Goal: Navigation & Orientation: Find specific page/section

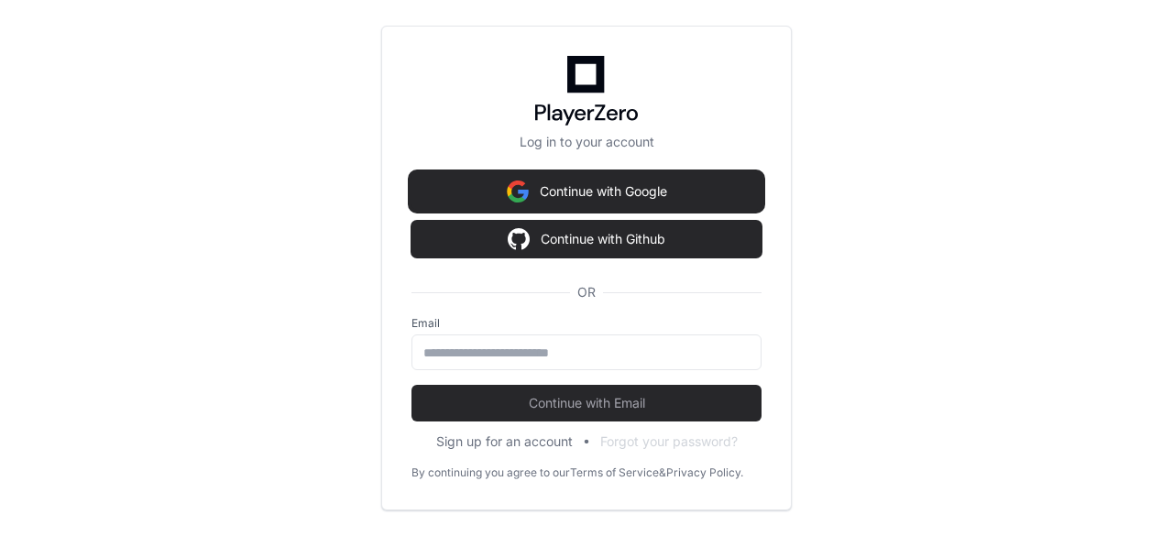
click at [618, 188] on button "Continue with Google" at bounding box center [586, 191] width 350 height 37
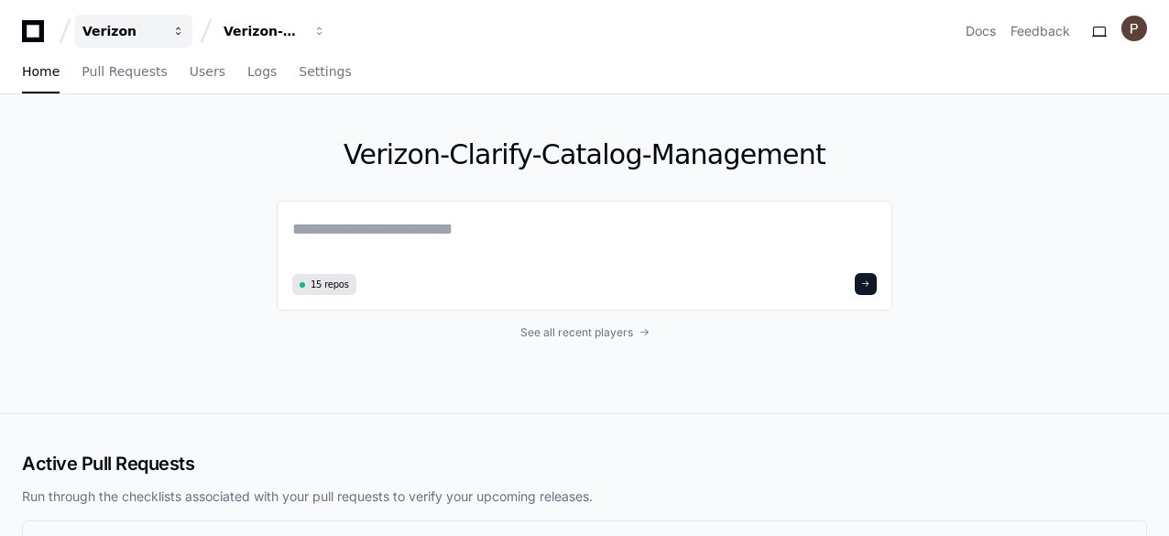
click at [115, 41] on button "Verizon" at bounding box center [133, 31] width 117 height 33
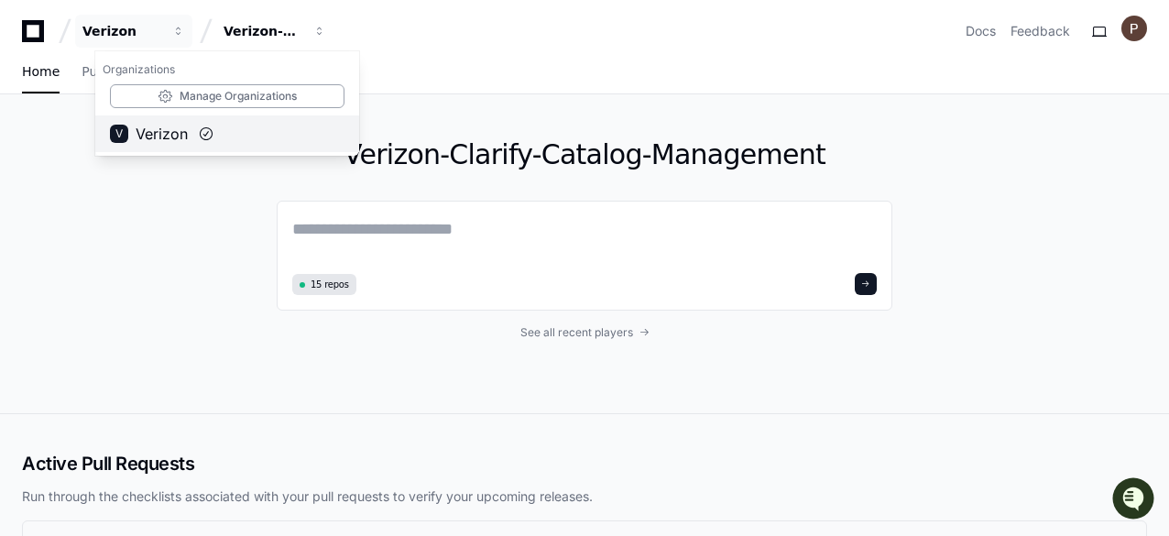
click at [180, 131] on span "Verizon" at bounding box center [162, 134] width 52 height 22
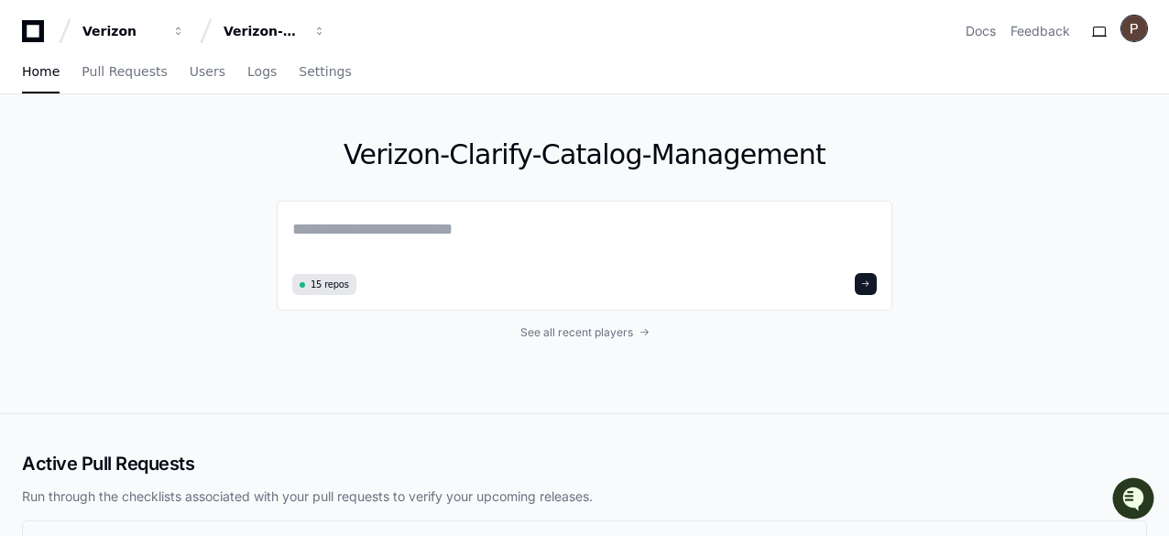
click at [1143, 32] on img at bounding box center [1135, 29] width 26 height 26
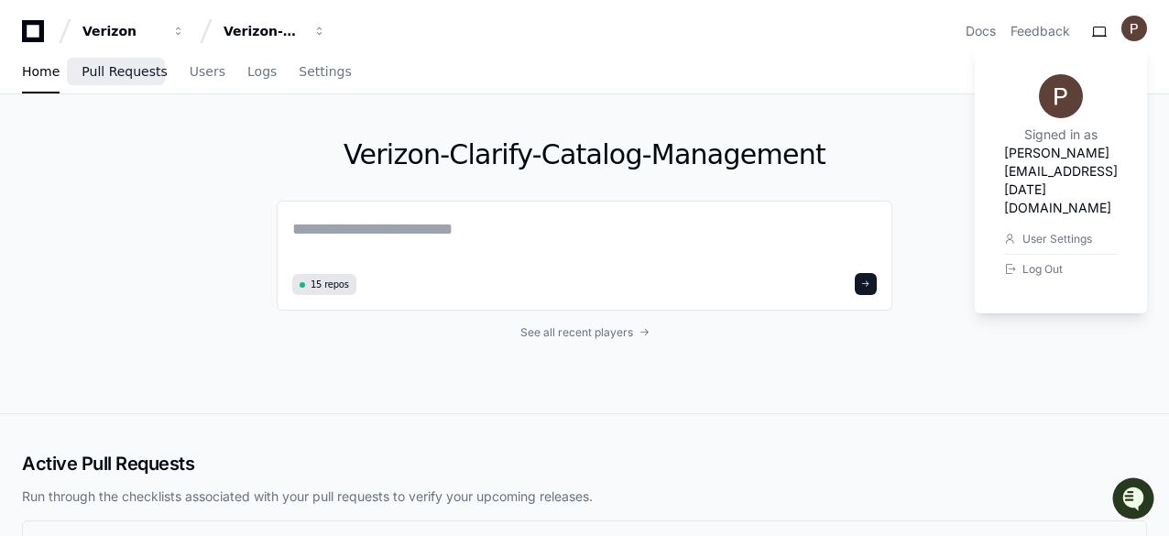
click at [95, 73] on span "Pull Requests" at bounding box center [124, 71] width 85 height 11
